Goal: Find specific page/section: Find specific page/section

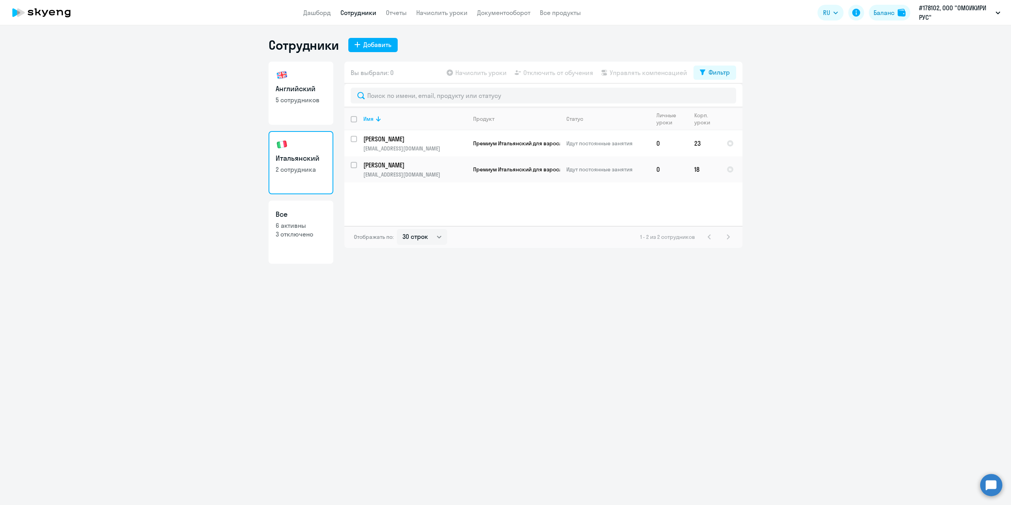
select select "30"
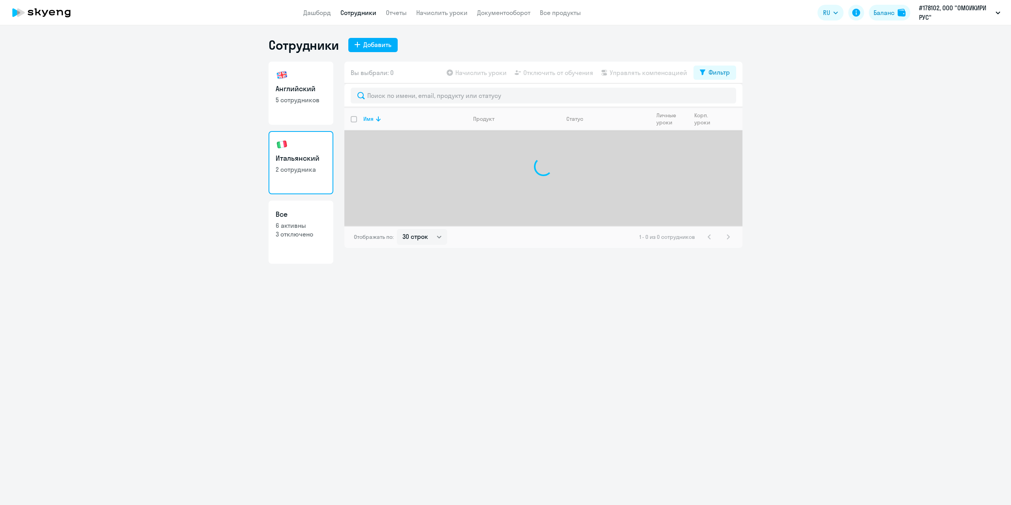
select select "30"
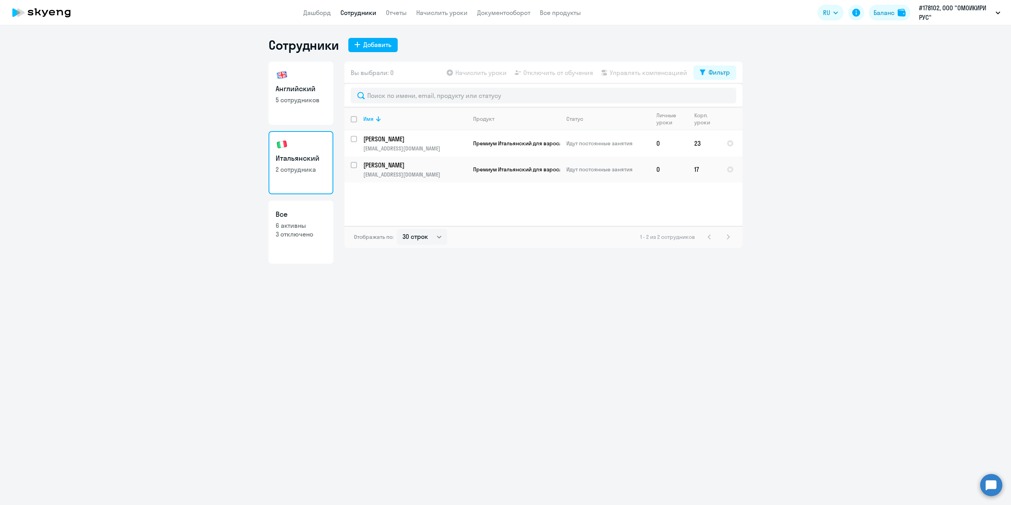
click at [285, 102] on p "5 сотрудников" at bounding box center [301, 100] width 51 height 9
select select "30"
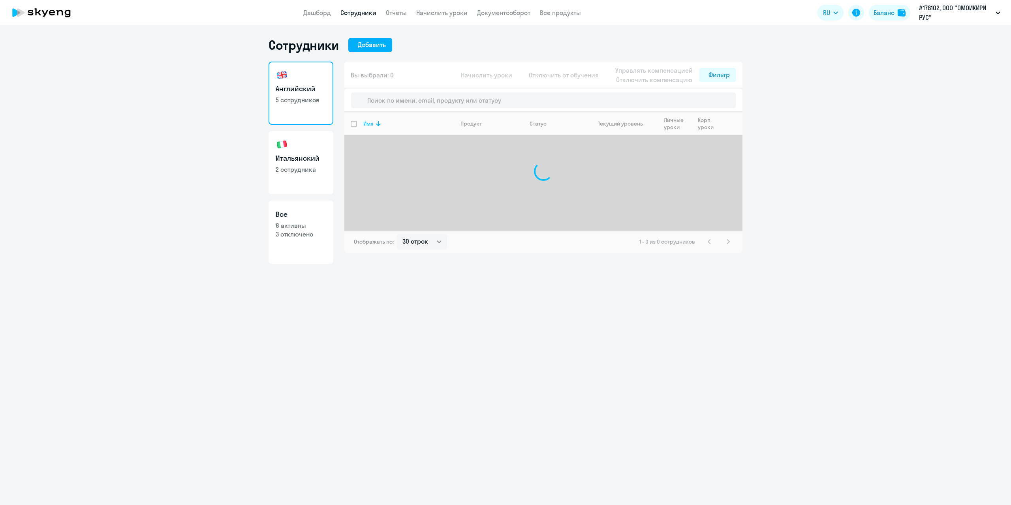
select select "30"
